Goal: Information Seeking & Learning: Learn about a topic

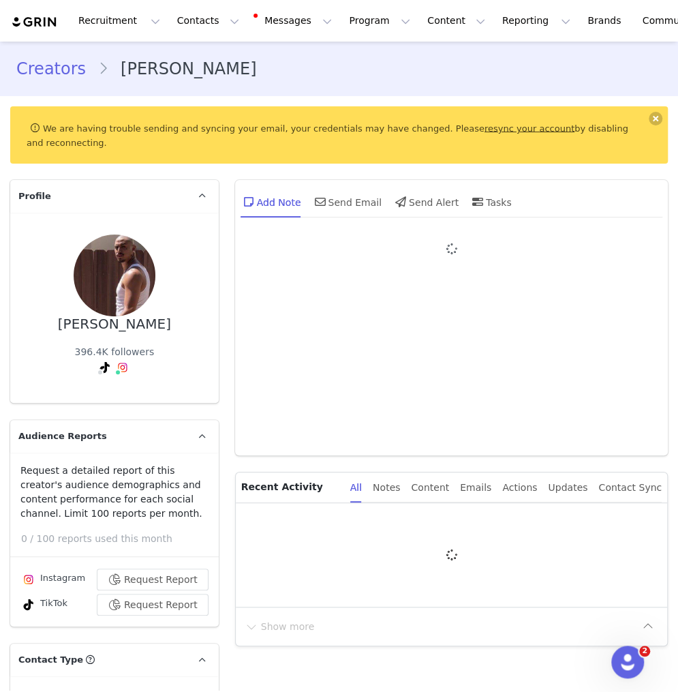
type input "+1 (United States)"
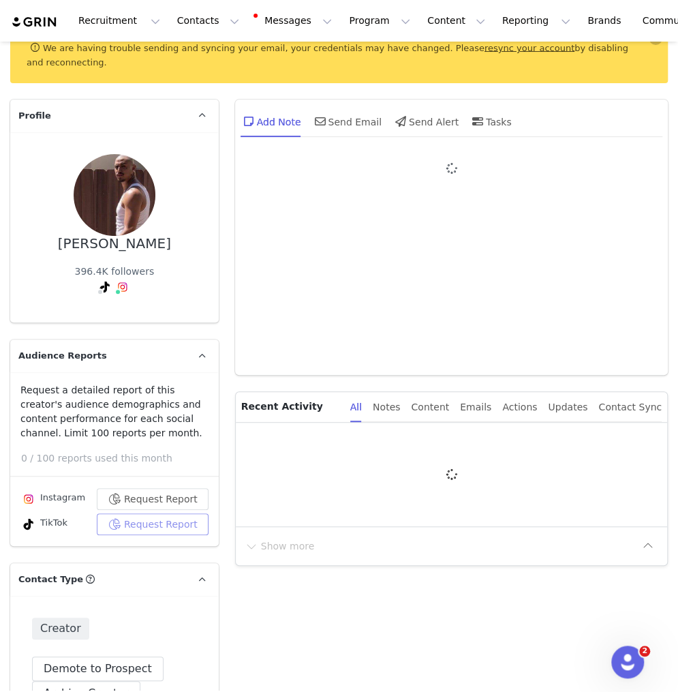
scroll to position [83, 0]
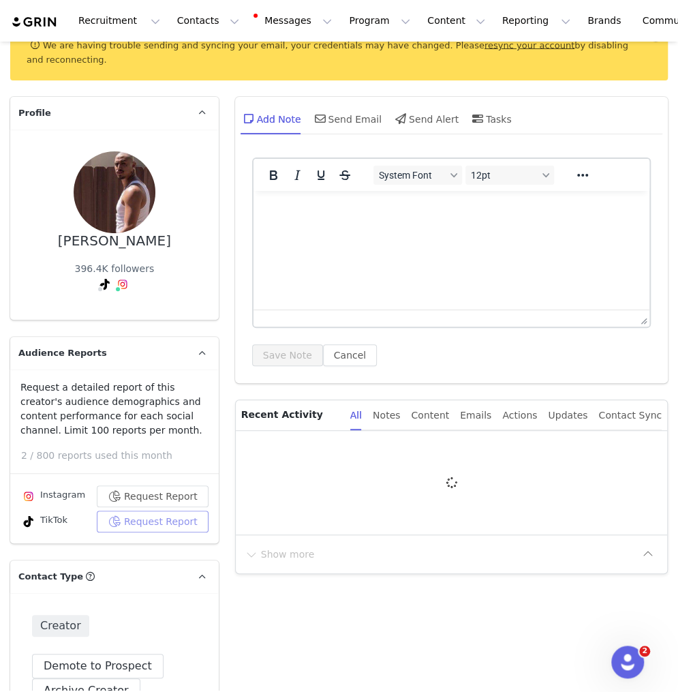
click at [148, 511] on button "Request Report" at bounding box center [153, 522] width 112 height 22
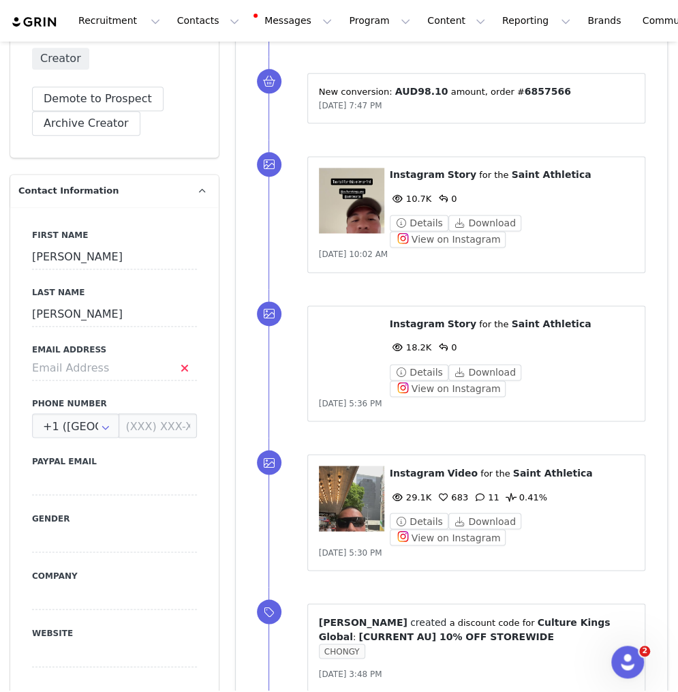
scroll to position [718, 0]
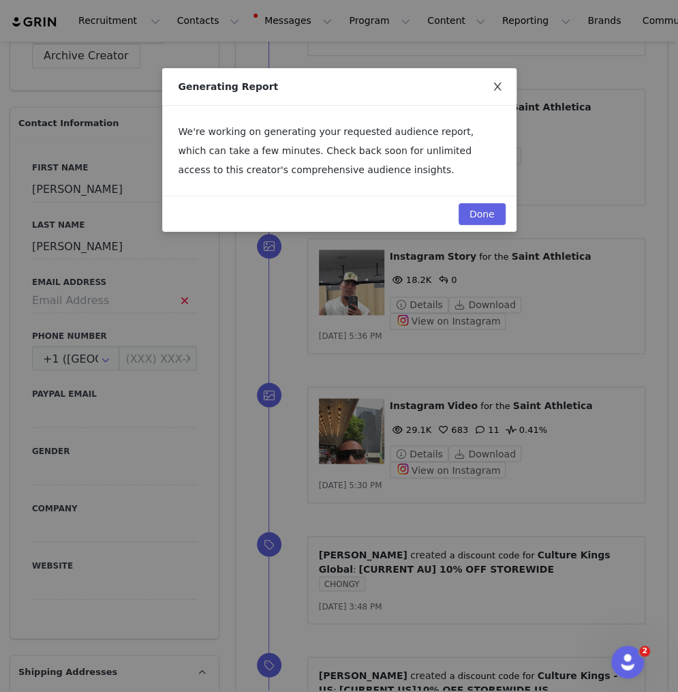
click at [492, 87] on icon "icon: close" at bounding box center [497, 86] width 11 height 11
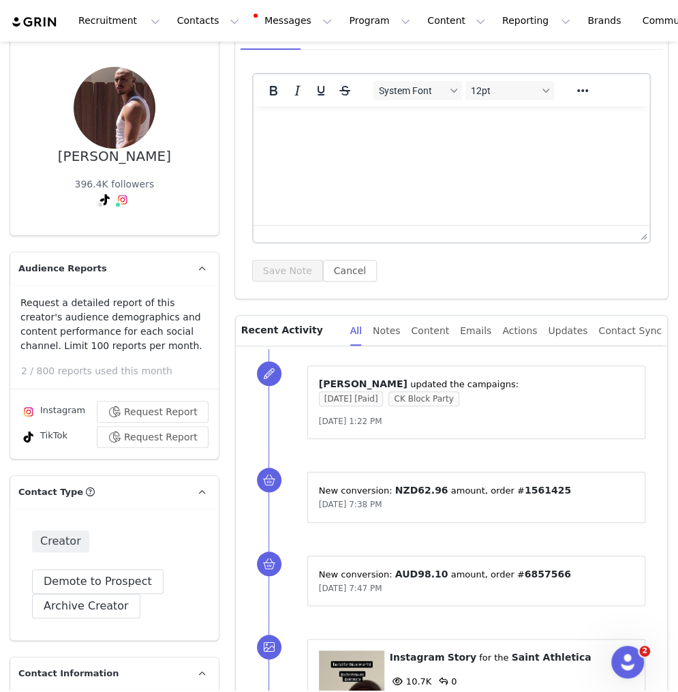
click at [162, 327] on div "Request a detailed report of this creator's audience demographics and content p…" at bounding box center [114, 372] width 209 height 152
click at [161, 401] on button "Request Report" at bounding box center [153, 412] width 112 height 22
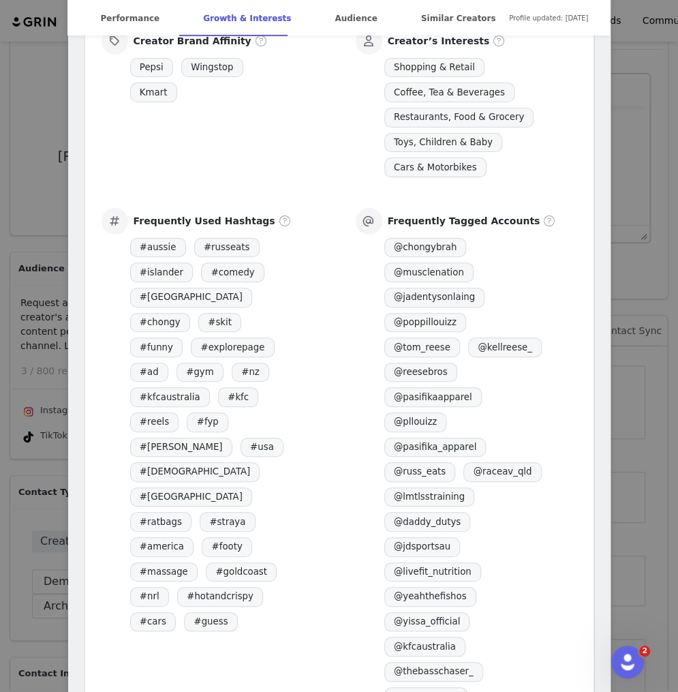
scroll to position [1269, 0]
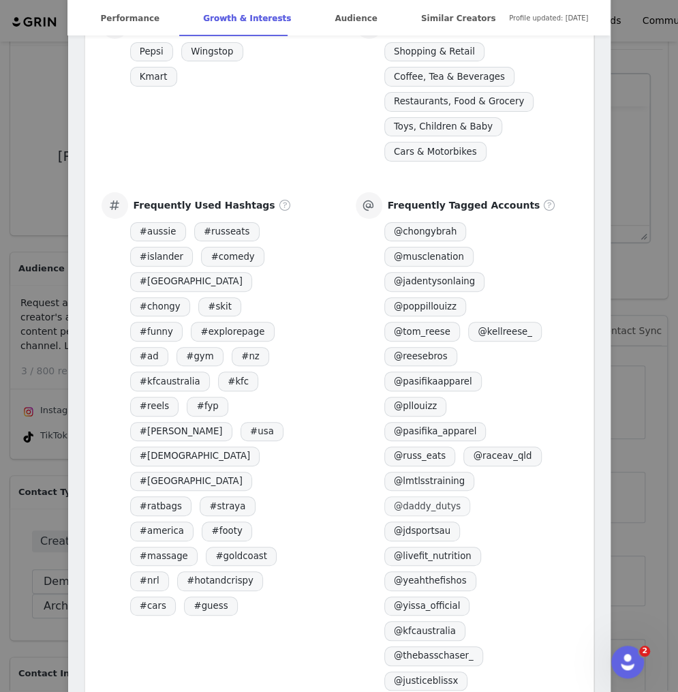
click at [421, 496] on span "@ daddy_dutys" at bounding box center [428, 506] width 87 height 20
drag, startPoint x: 466, startPoint y: 261, endPoint x: 375, endPoint y: 258, distance: 91.4
click at [375, 260] on div "Frequently Tagged Accounts @ chongybrah @ musclenation @ jadentysonlaing @ popp…" at bounding box center [467, 442] width 222 height 501
click at [567, 541] on div "Frequently Tagged Accounts @ chongybrah @ musclenation @ jadentysonlaing @ popp…" at bounding box center [467, 442] width 222 height 501
click at [56, 172] on div "James Chong Verified @chongybrah 📍| BNE, Aus | Comedy + Gym | 🇼🇸🇫🇯🇨🇳 🧢| @pasifi…" at bounding box center [339, 346] width 678 height 692
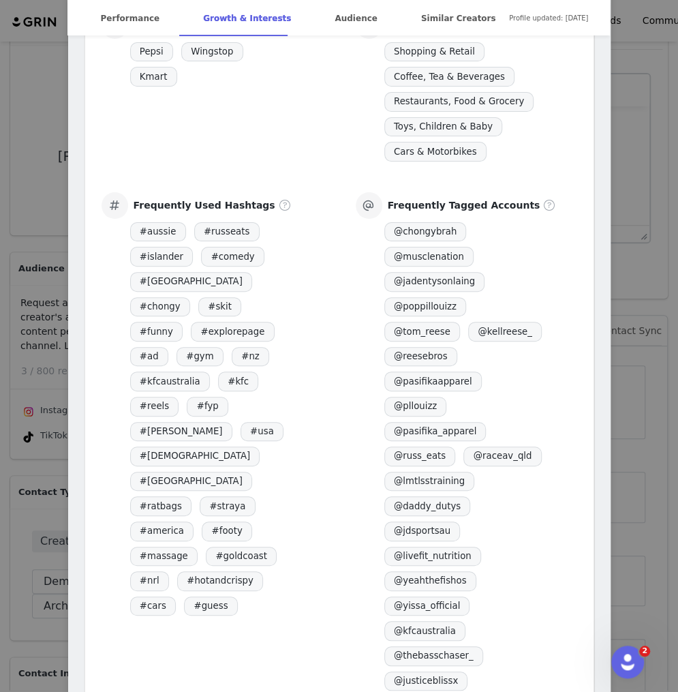
scroll to position [0, 0]
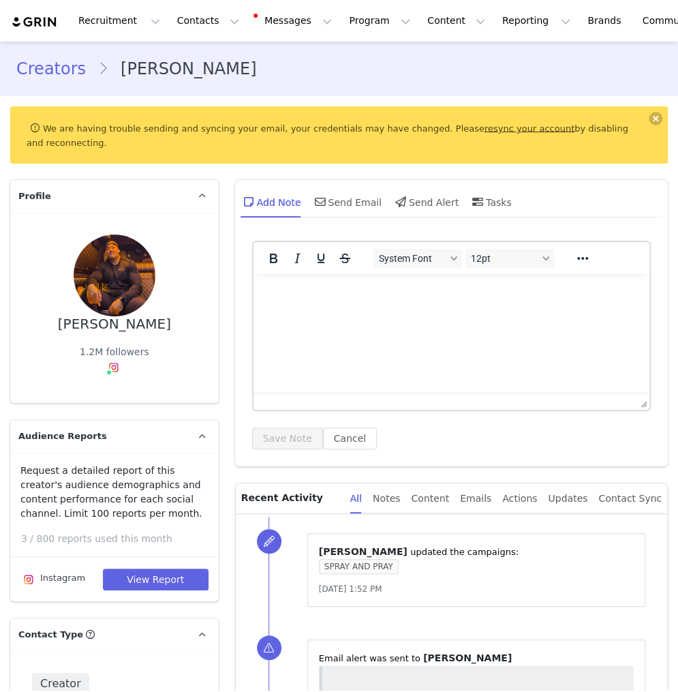
type input "+1 ([GEOGRAPHIC_DATA])"
click at [655, 118] on button at bounding box center [656, 119] width 14 height 14
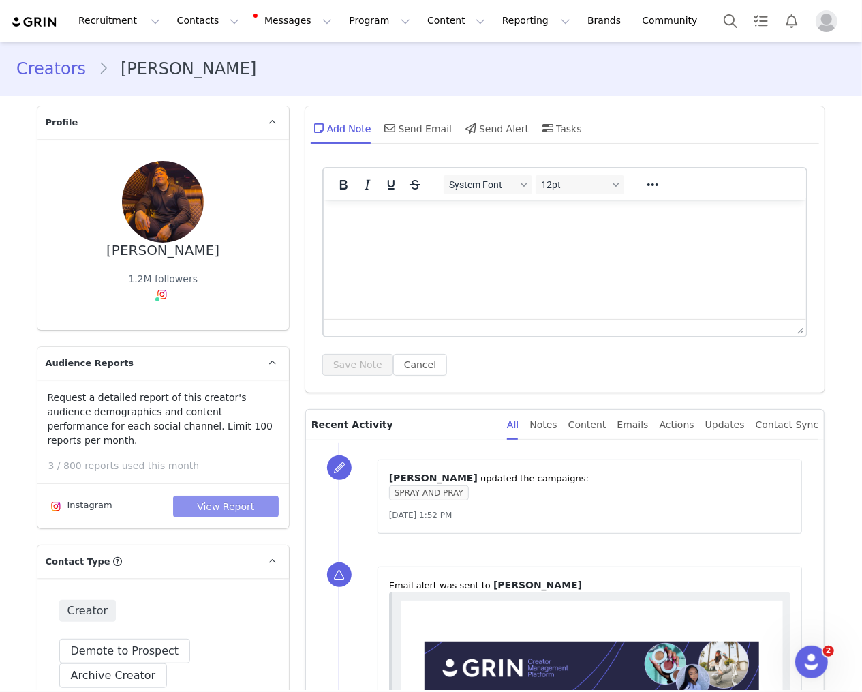
click at [195, 496] on button "View Report" at bounding box center [226, 507] width 106 height 22
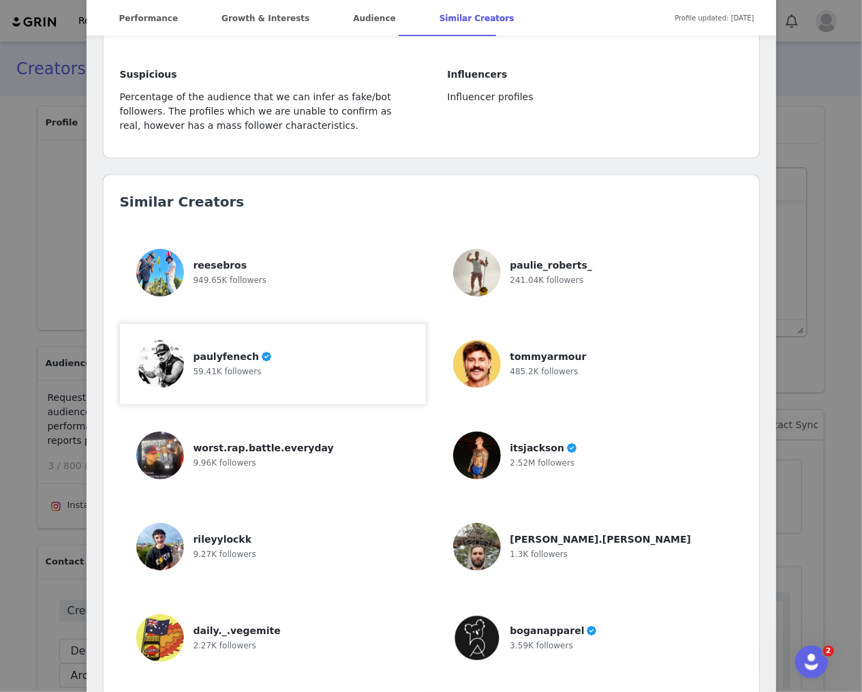
scroll to position [3240, 0]
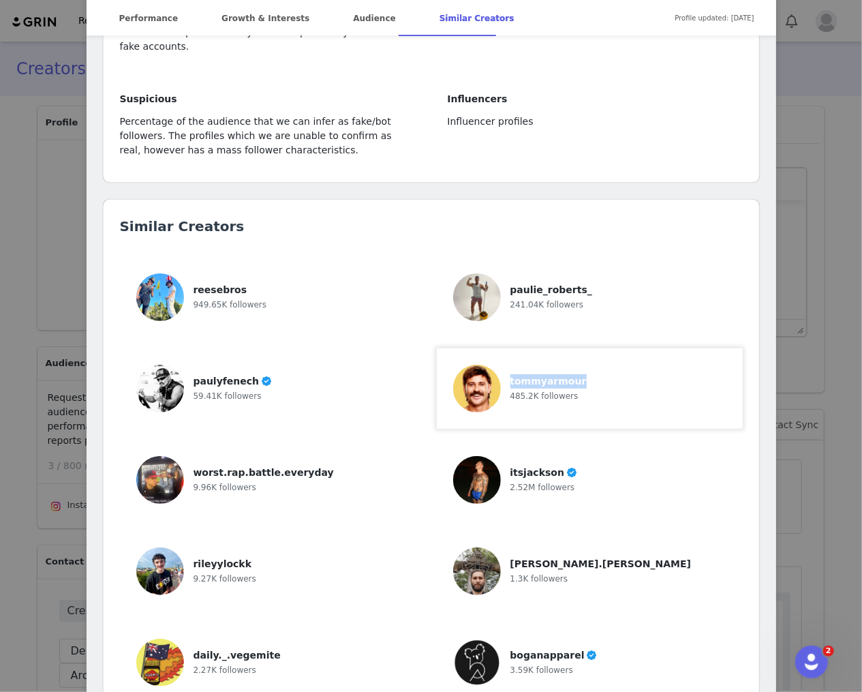
click at [528, 376] on span "tommyarmour" at bounding box center [549, 381] width 76 height 11
click at [524, 284] on span "paulie_roberts_" at bounding box center [552, 289] width 82 height 11
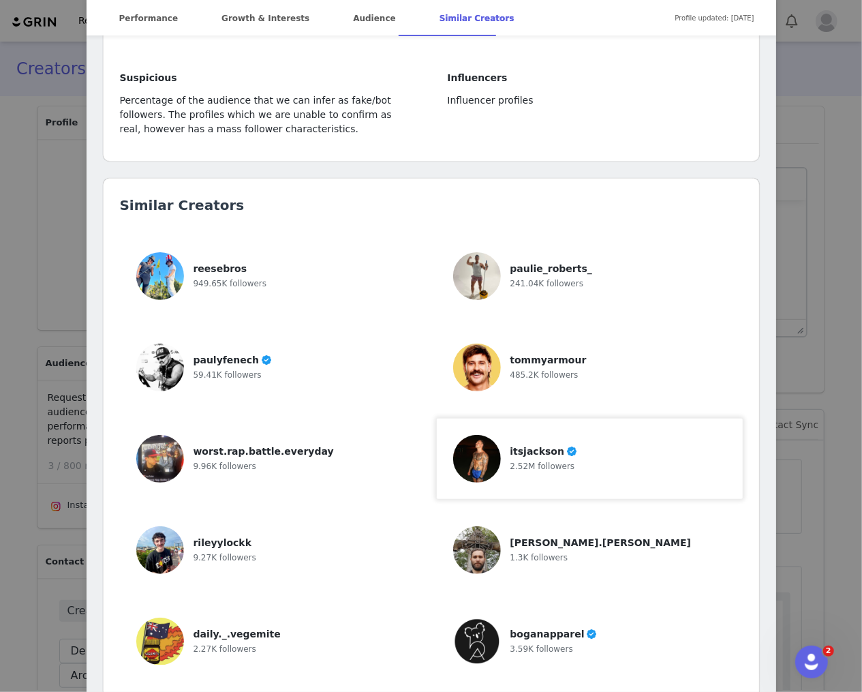
click at [532, 446] on span "itsjackson" at bounding box center [538, 451] width 55 height 11
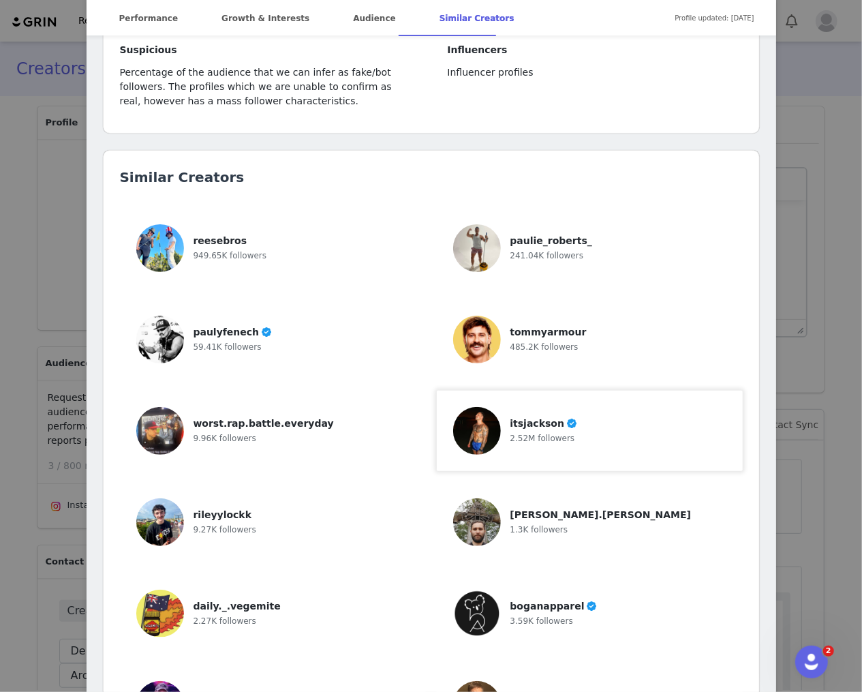
scroll to position [3300, 0]
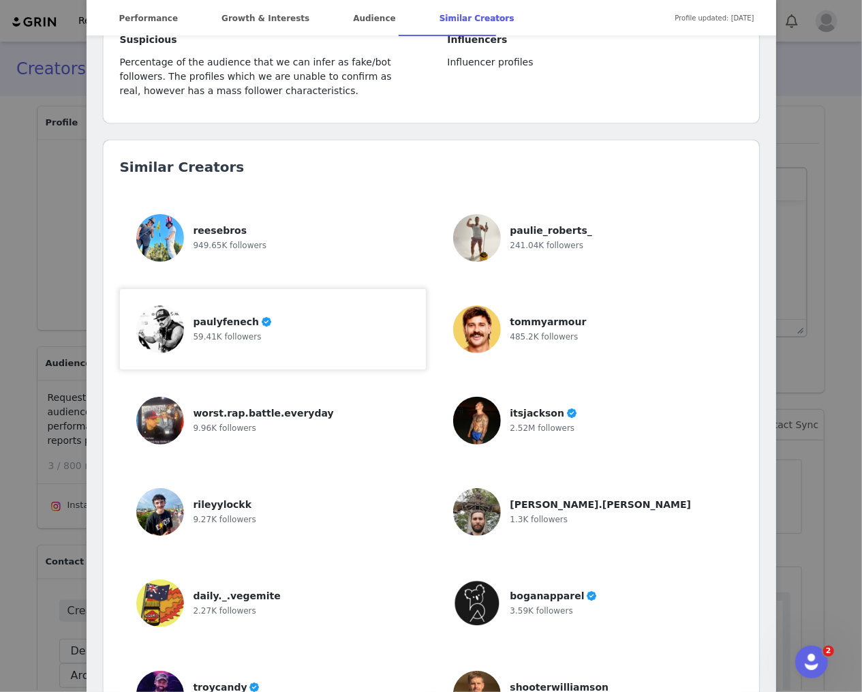
click at [231, 316] on span "paulyfenech" at bounding box center [227, 321] width 66 height 11
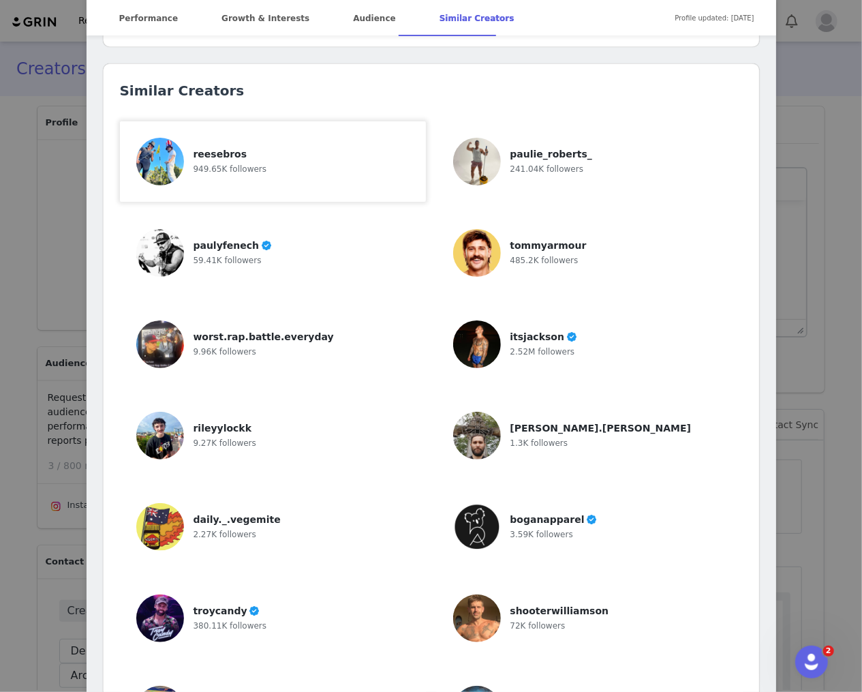
scroll to position [3396, 0]
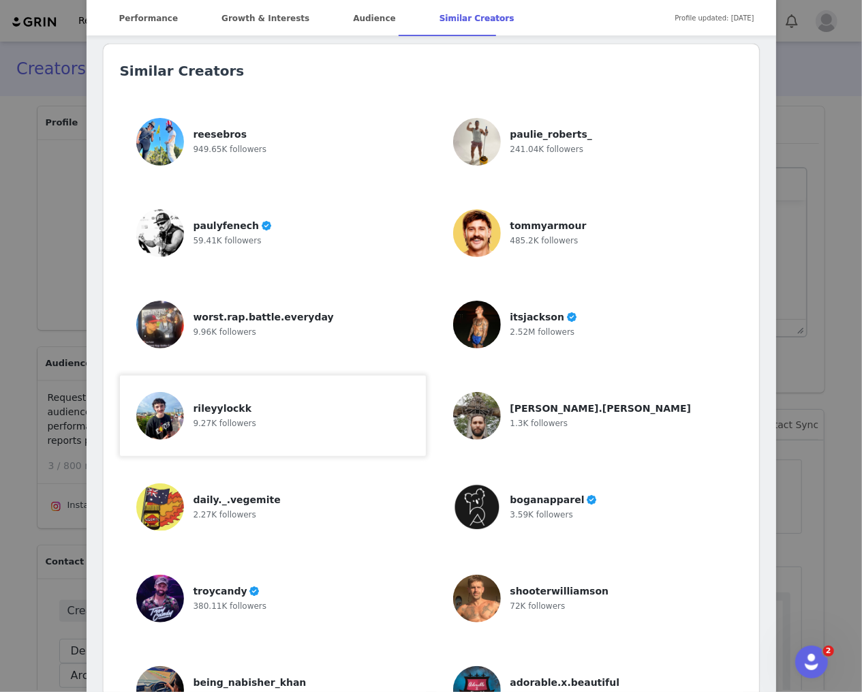
click at [232, 403] on span "rileyylockk" at bounding box center [223, 408] width 59 height 11
click at [537, 403] on span "alexandr.bogan" at bounding box center [601, 408] width 181 height 11
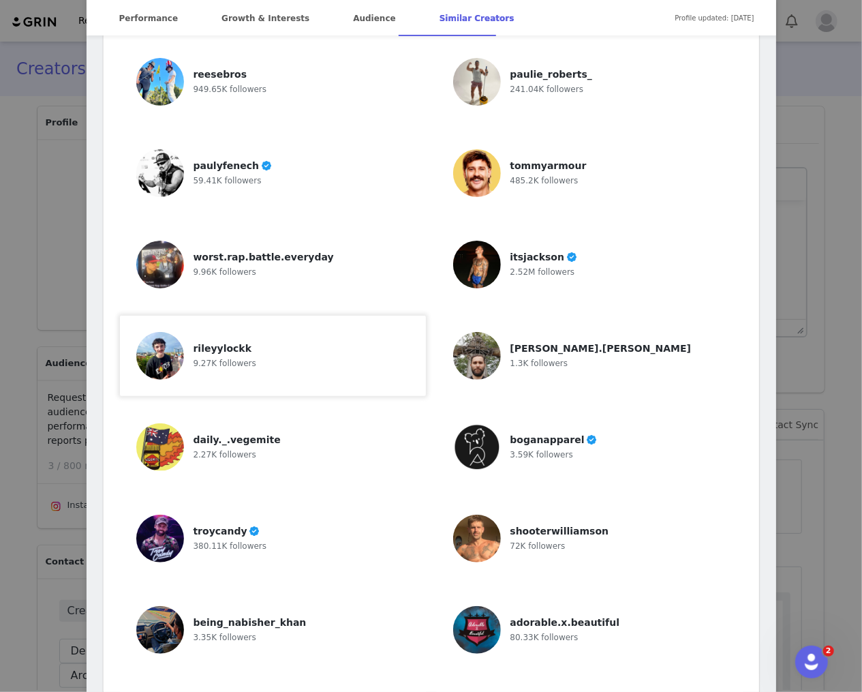
scroll to position [3486, 0]
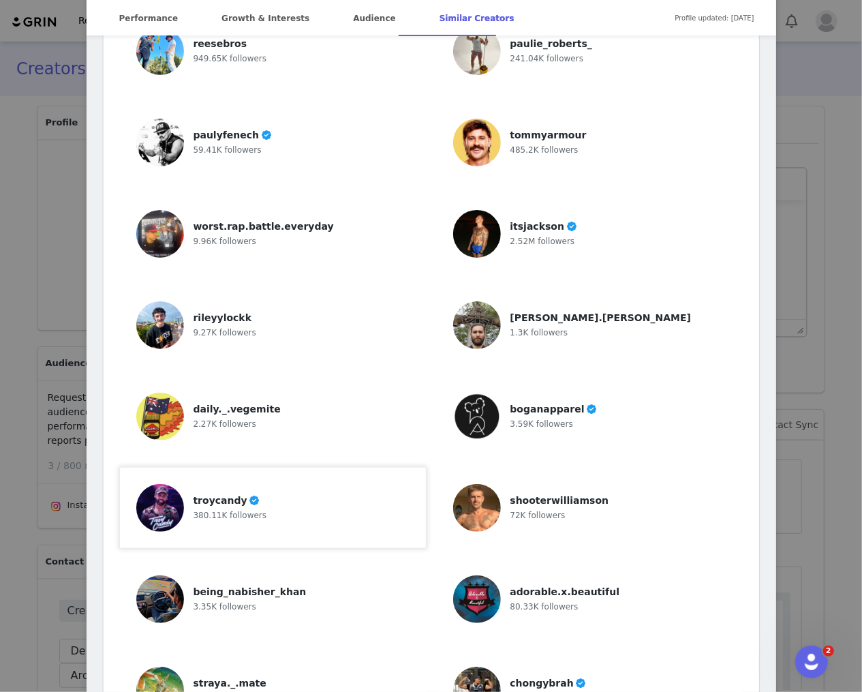
click at [198, 495] on span "troycandy" at bounding box center [221, 500] width 54 height 11
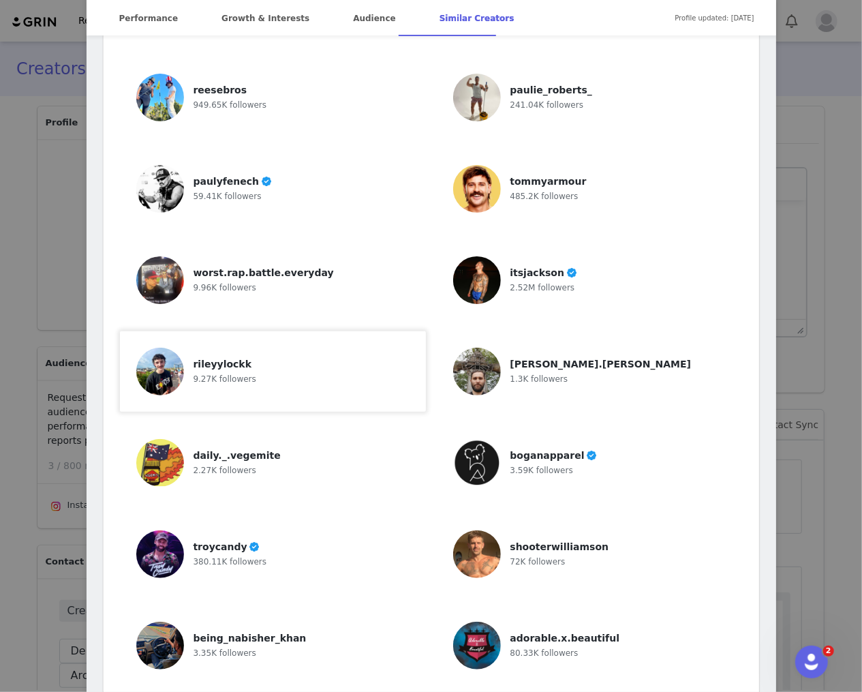
scroll to position [3216, 0]
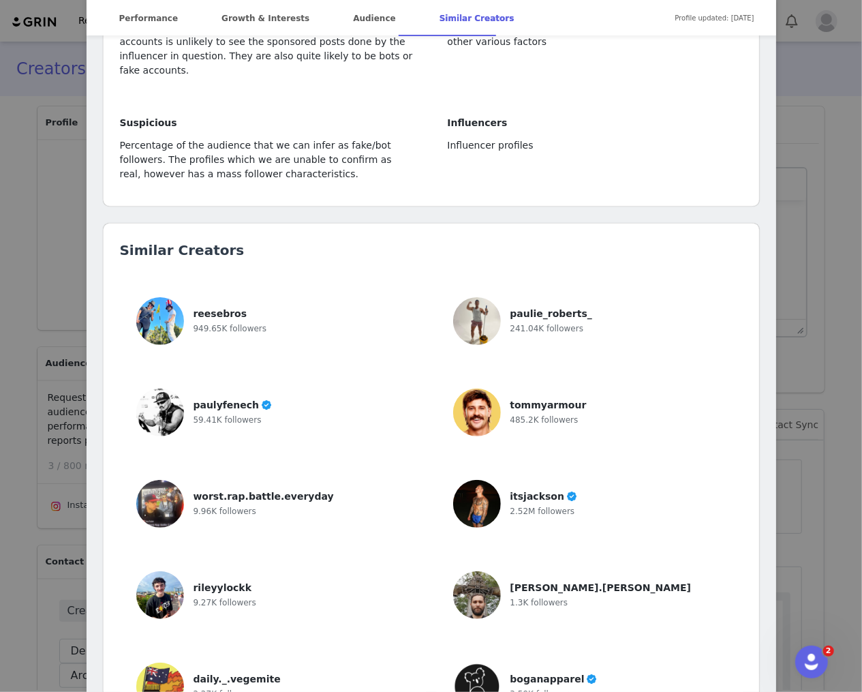
click at [73, 94] on div "Jaden Laing Verified @jadentysonlaing 𝟯ʀᴅ sᴛʀᴏɴɢᴇsᴛ ᴍᴀɴ ɪɴ ᴀᴜsᴛʀᴀʟɪᴀ ᴜ𝟭𝟬𝟱 📈 ᴘʀᴏ…" at bounding box center [431, 346] width 862 height 692
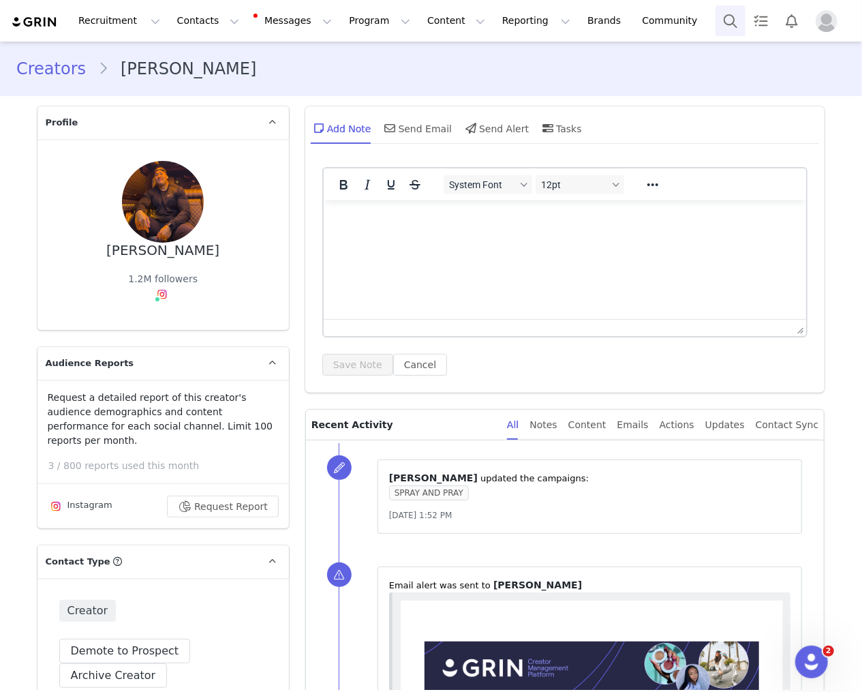
click at [678, 19] on button "Search" at bounding box center [731, 20] width 30 height 31
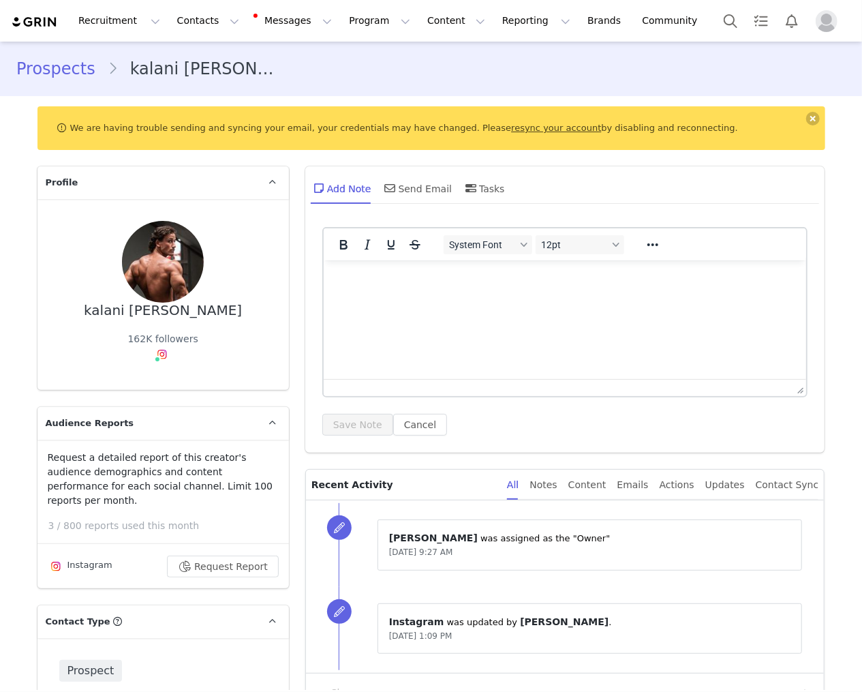
type input "+1 ([GEOGRAPHIC_DATA])"
